Goal: Browse casually: Explore the website without a specific task or goal

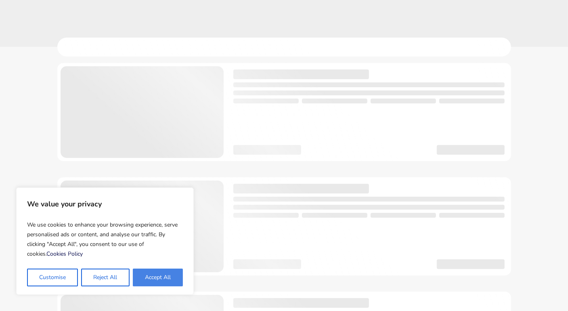
click at [169, 275] on button "Accept All" at bounding box center [158, 278] width 50 height 18
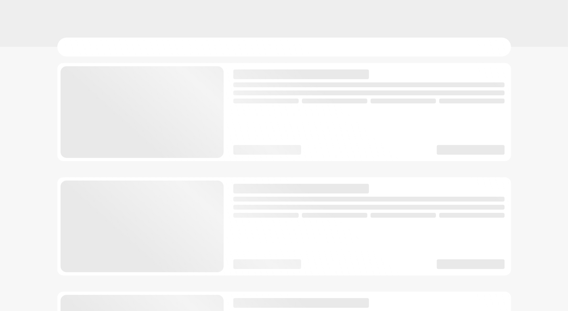
checkbox input "true"
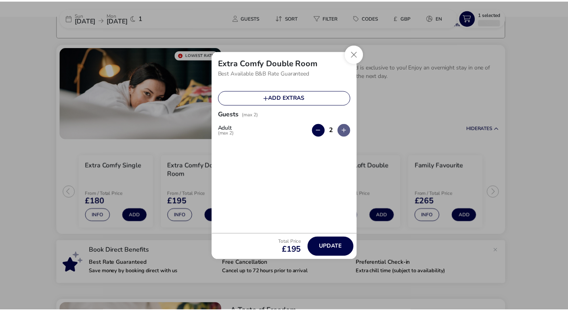
scroll to position [66, 0]
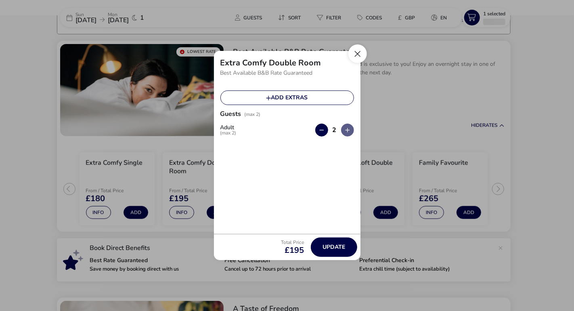
click at [356, 53] on button "Close" at bounding box center [358, 53] width 19 height 19
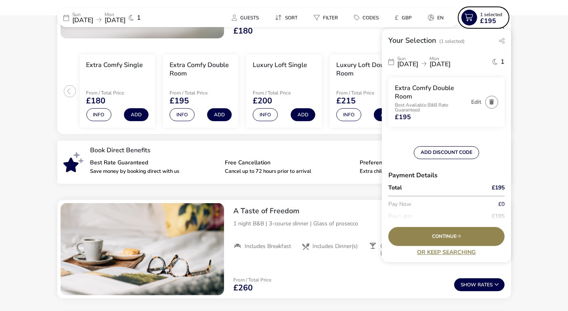
scroll to position [162, 0]
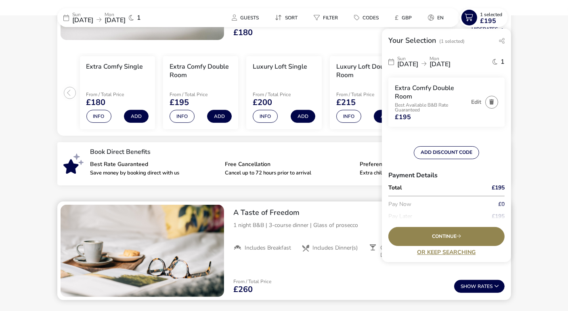
click at [279, 212] on h2 "A Taste of Freedom" at bounding box center [369, 212] width 271 height 9
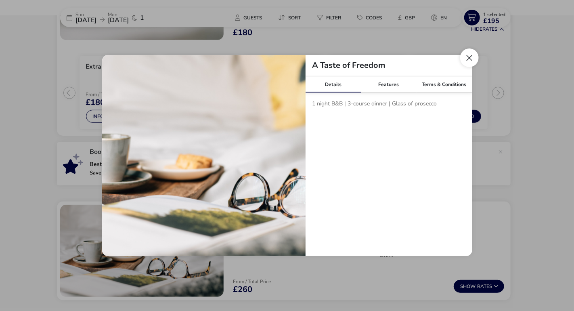
click at [471, 55] on button "Close modal" at bounding box center [469, 57] width 19 height 19
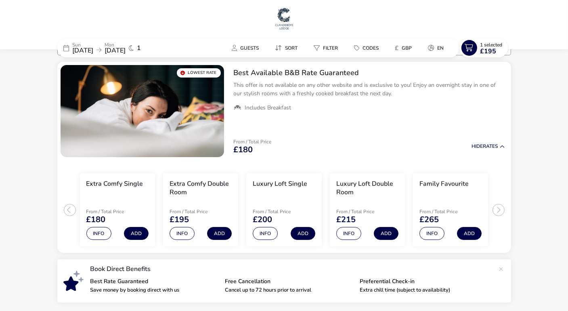
scroll to position [0, 0]
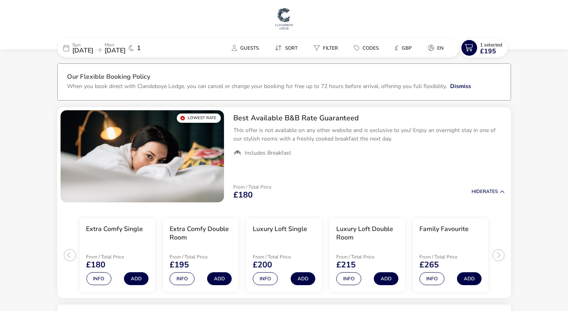
click at [283, 15] on img at bounding box center [284, 18] width 20 height 24
